Goal: Transaction & Acquisition: Purchase product/service

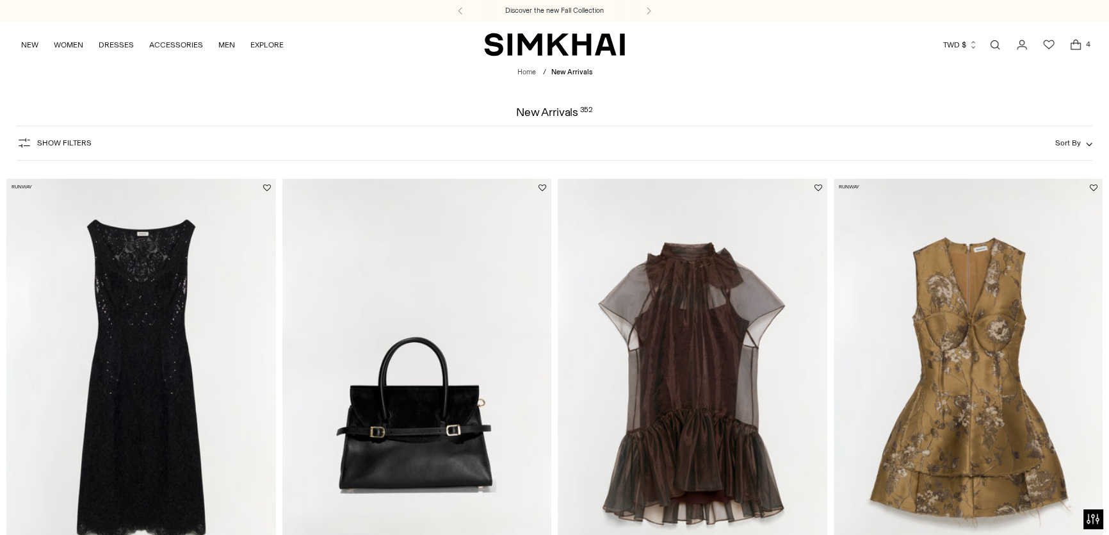
click at [1078, 53] on span "Open cart modal" at bounding box center [1076, 45] width 18 height 18
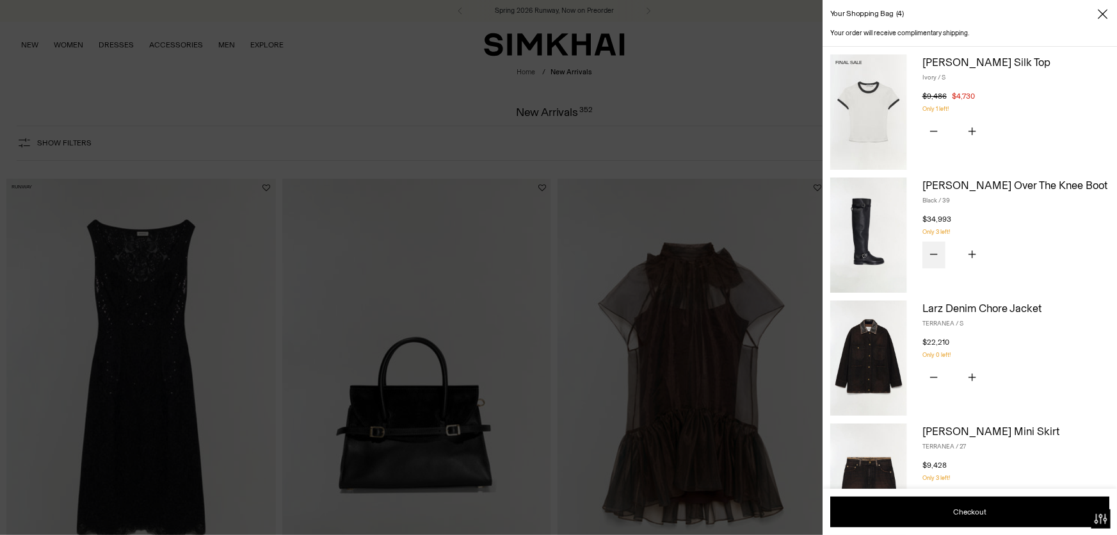
drag, startPoint x: 923, startPoint y: 295, endPoint x: 1107, endPoint y: 261, distance: 186.9
click at [1107, 261] on div "[PERSON_NAME] Over The Knee Boot Black / 39 $34,993 Unit price / per You have t…" at bounding box center [1016, 234] width 187 height 115
click at [1075, 225] on div "$34,993 Unit price / per" at bounding box center [1016, 219] width 187 height 12
drag, startPoint x: 832, startPoint y: 314, endPoint x: 1070, endPoint y: 453, distance: 276.1
click at [1082, 487] on div "Your order will receive complimentary shipping. Final Sale [PERSON_NAME] Silk T…" at bounding box center [970, 281] width 295 height 507
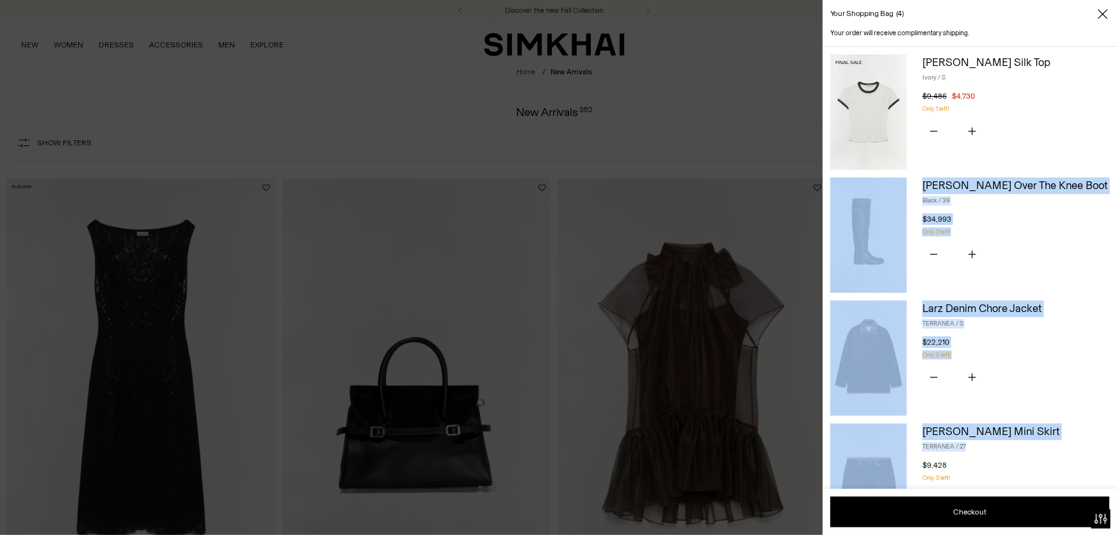
click at [1051, 359] on p "Only 0 left!" at bounding box center [1016, 354] width 187 height 9
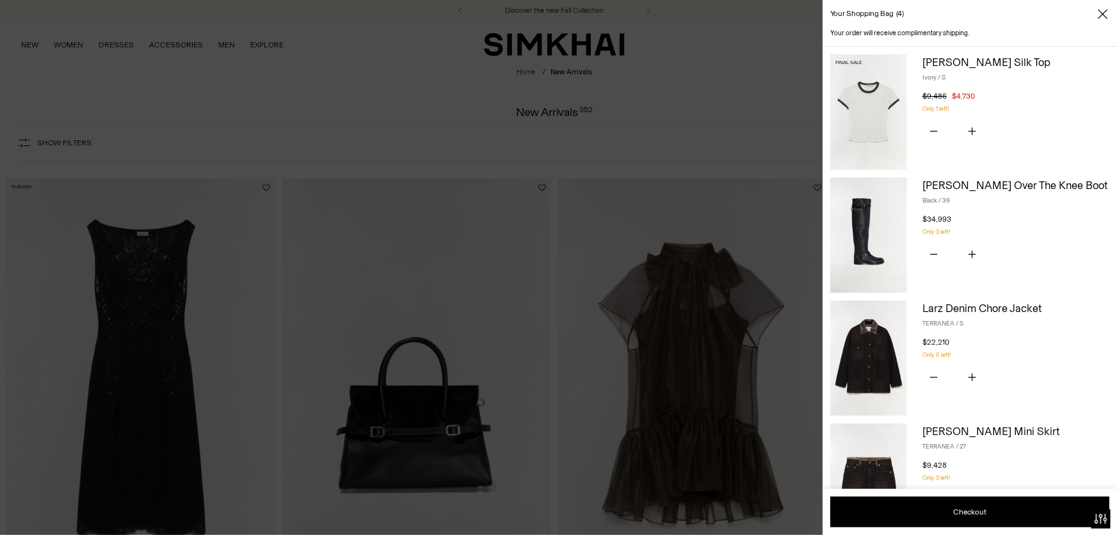
click at [986, 314] on link "Larz Denim Chore Jacket" at bounding box center [982, 308] width 119 height 13
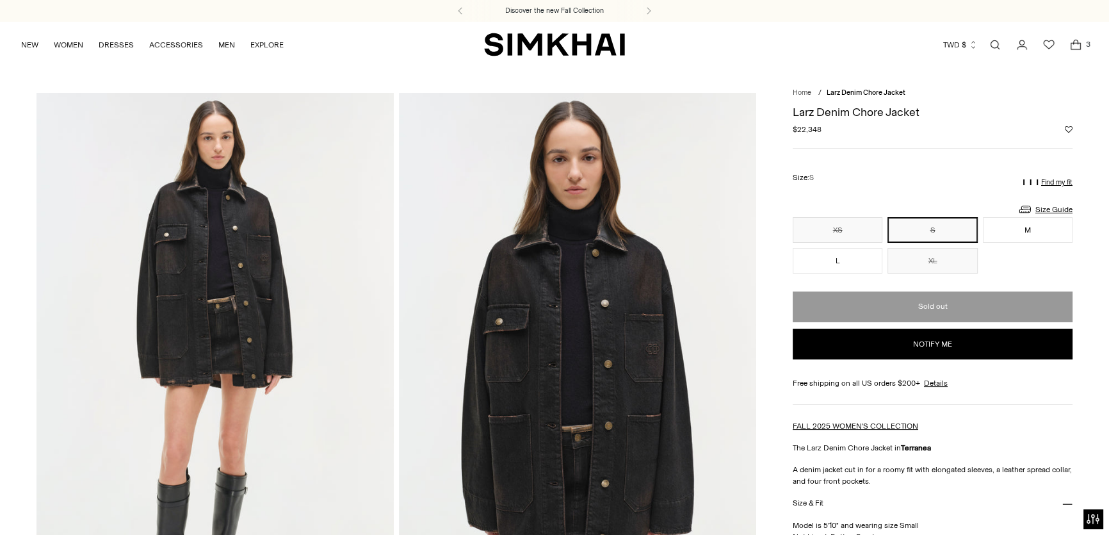
click at [1085, 47] on span "3" at bounding box center [1088, 44] width 12 height 12
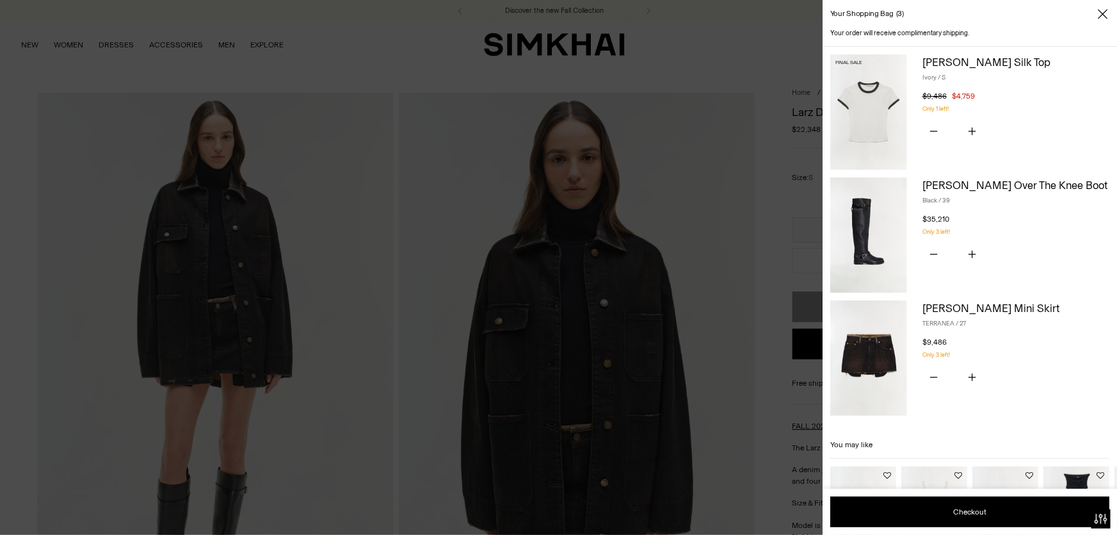
drag, startPoint x: 1048, startPoint y: 300, endPoint x: 1025, endPoint y: 407, distance: 108.8
click at [1018, 371] on div "Your order will receive complimentary shipping. Final Sale Carmen Cotton Silk T…" at bounding box center [970, 281] width 295 height 507
click at [1030, 391] on div "You have the maximum number of this product in your shopping bag. Only 3 left! …" at bounding box center [1016, 370] width 187 height 41
drag, startPoint x: 1030, startPoint y: 419, endPoint x: 839, endPoint y: 47, distance: 417.6
click at [839, 47] on div "Your order will receive complimentary shipping. Final Sale Carmen Cotton Silk T…" at bounding box center [970, 281] width 295 height 507
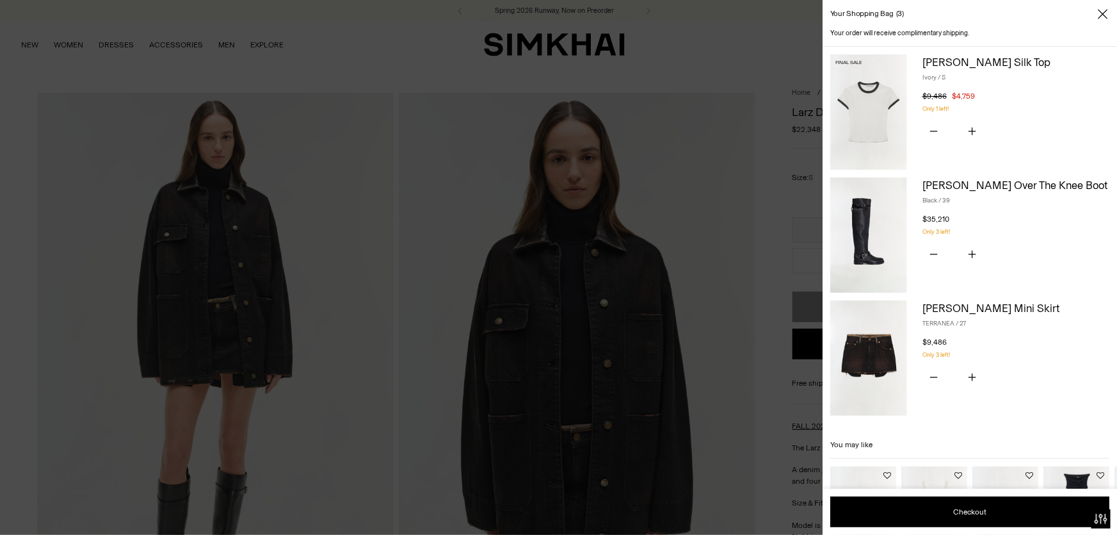
click at [1016, 113] on p "Only 1 left!" at bounding box center [1016, 108] width 187 height 9
click at [712, 70] on div at bounding box center [558, 267] width 1117 height 535
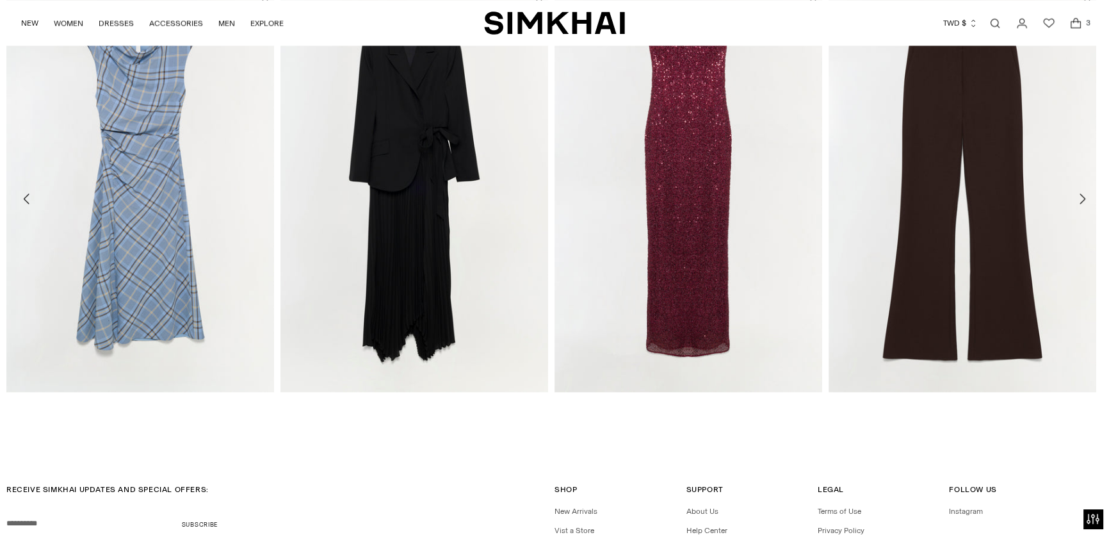
scroll to position [3058, 0]
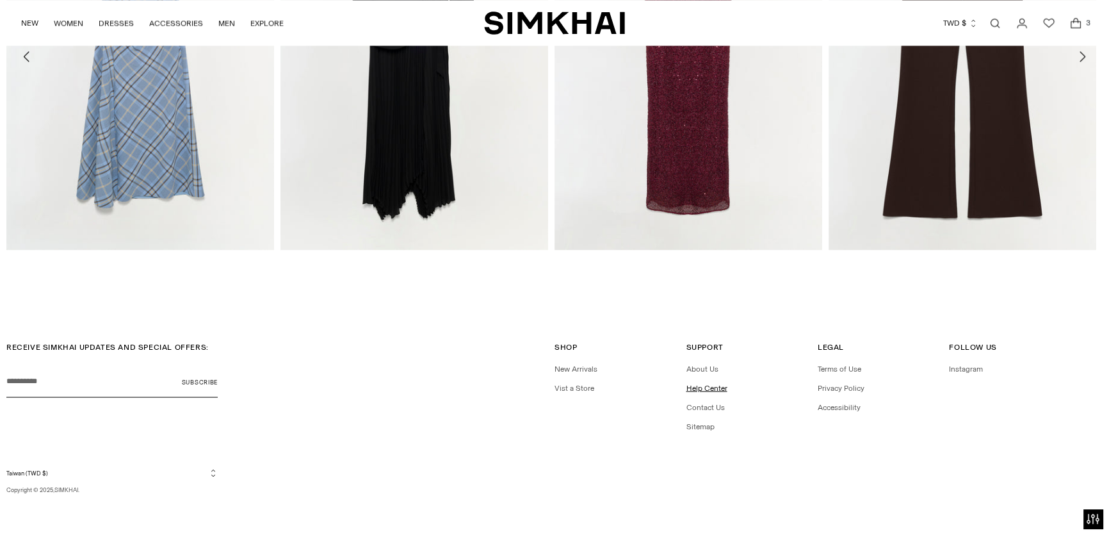
click at [710, 383] on link "Help Center" at bounding box center [706, 387] width 41 height 9
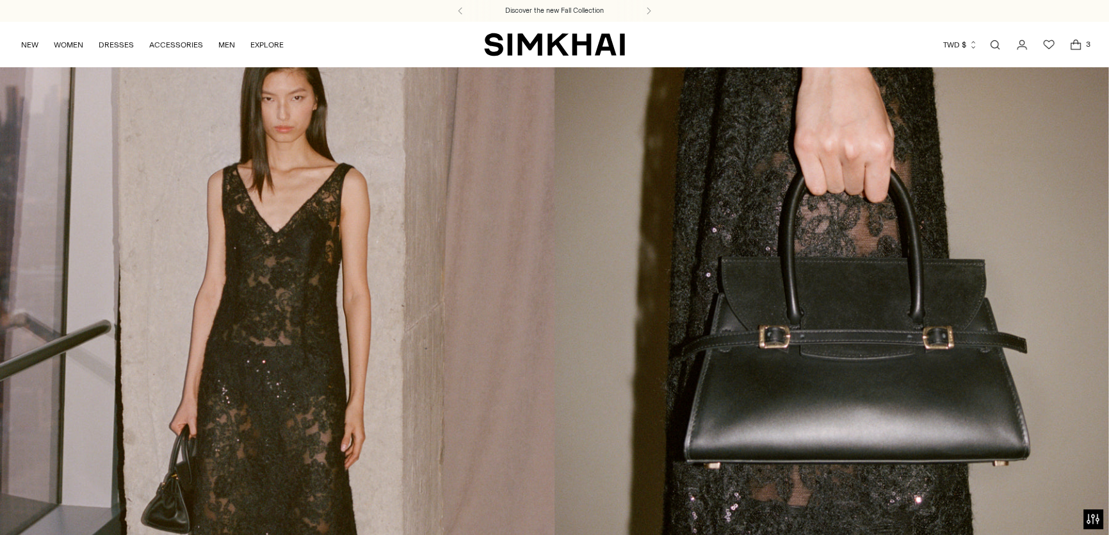
click at [1089, 38] on span "3" at bounding box center [1088, 44] width 12 height 12
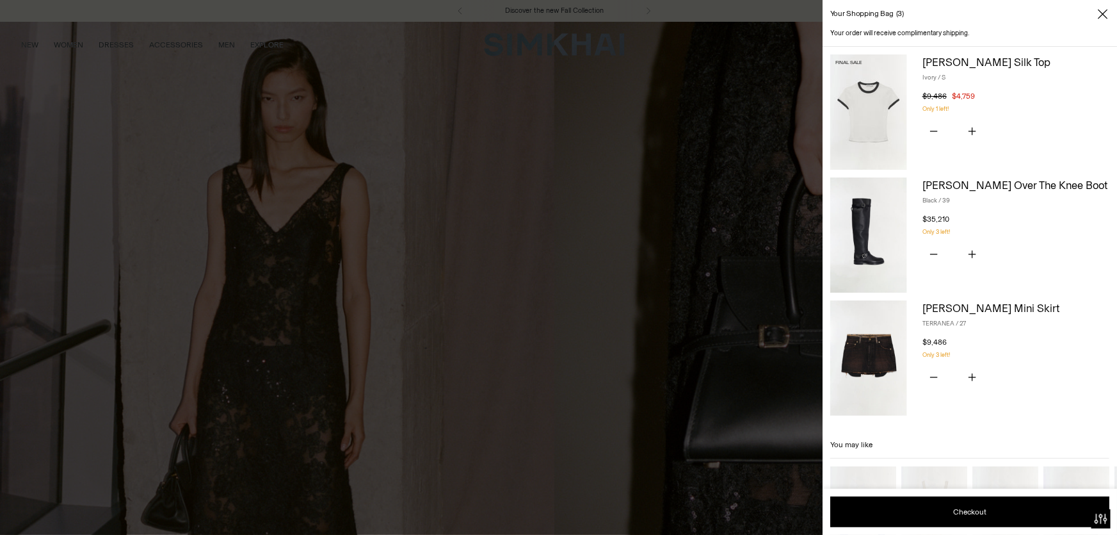
click at [179, 85] on div at bounding box center [558, 267] width 1117 height 535
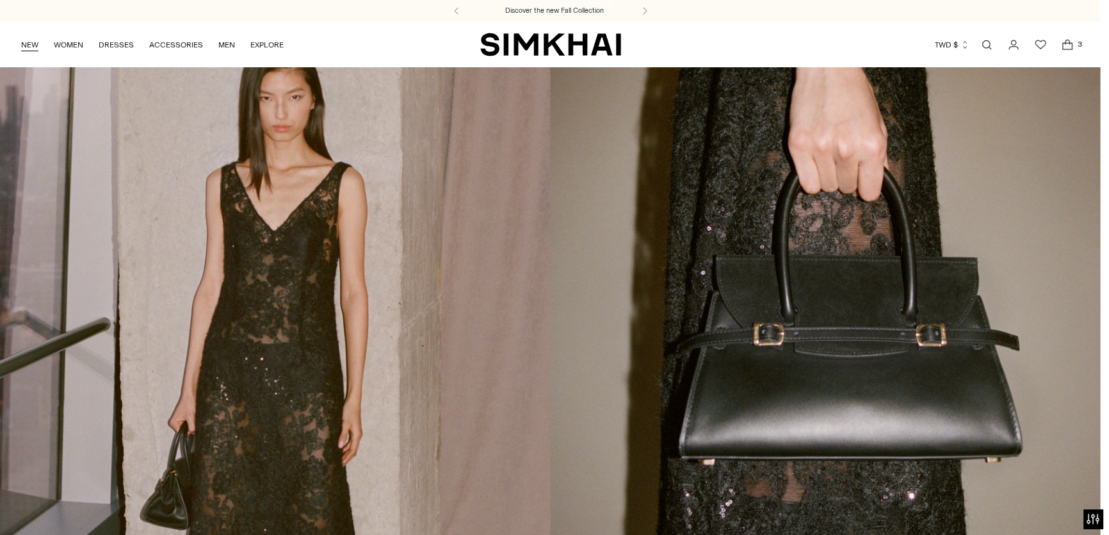
click at [36, 44] on link "NEW" at bounding box center [29, 45] width 17 height 28
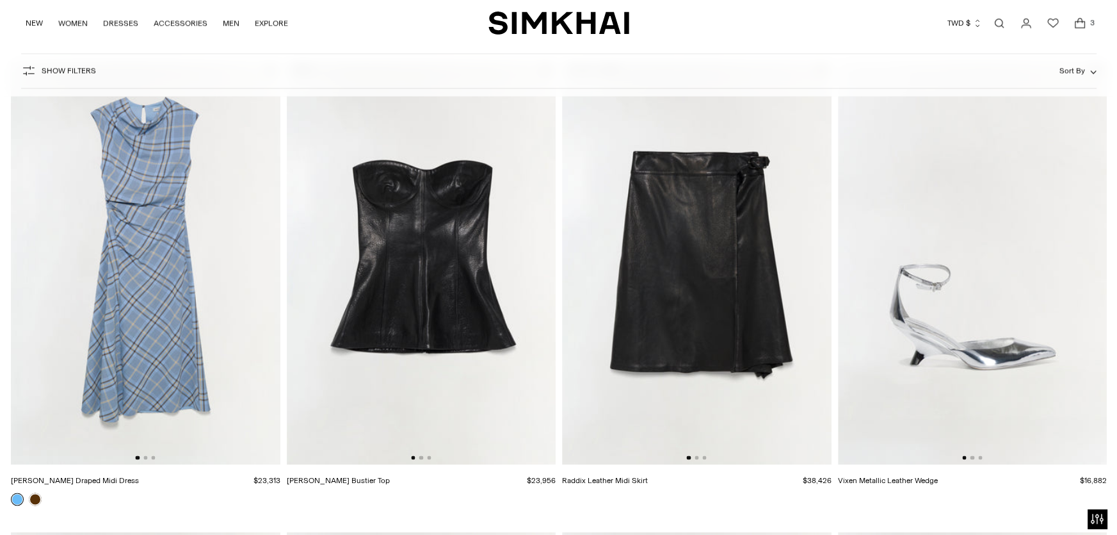
scroll to position [2494, 0]
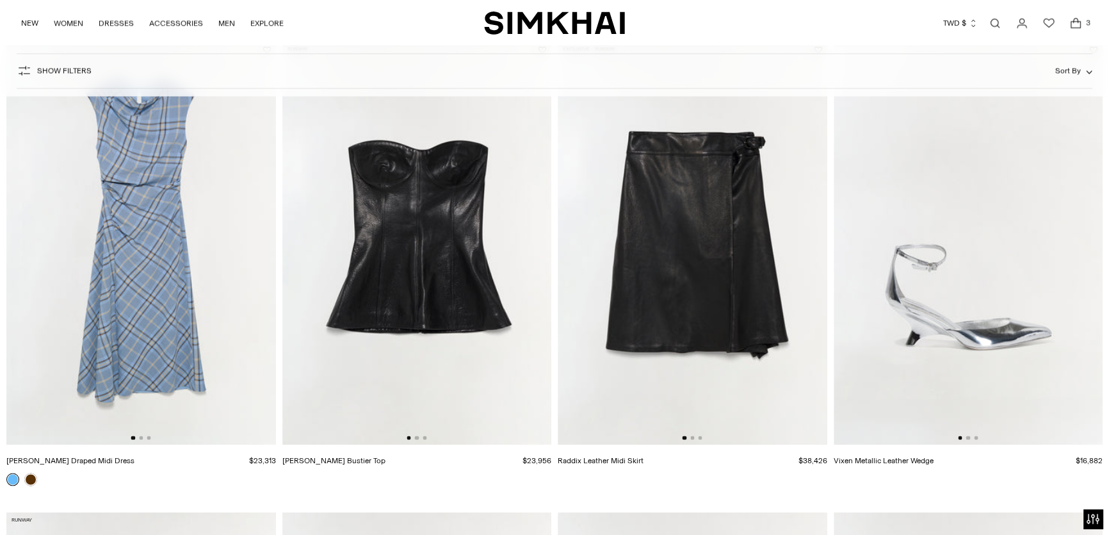
click at [1077, 24] on icon "Open cart modal" at bounding box center [1076, 23] width 18 height 13
